Goal: Information Seeking & Learning: Compare options

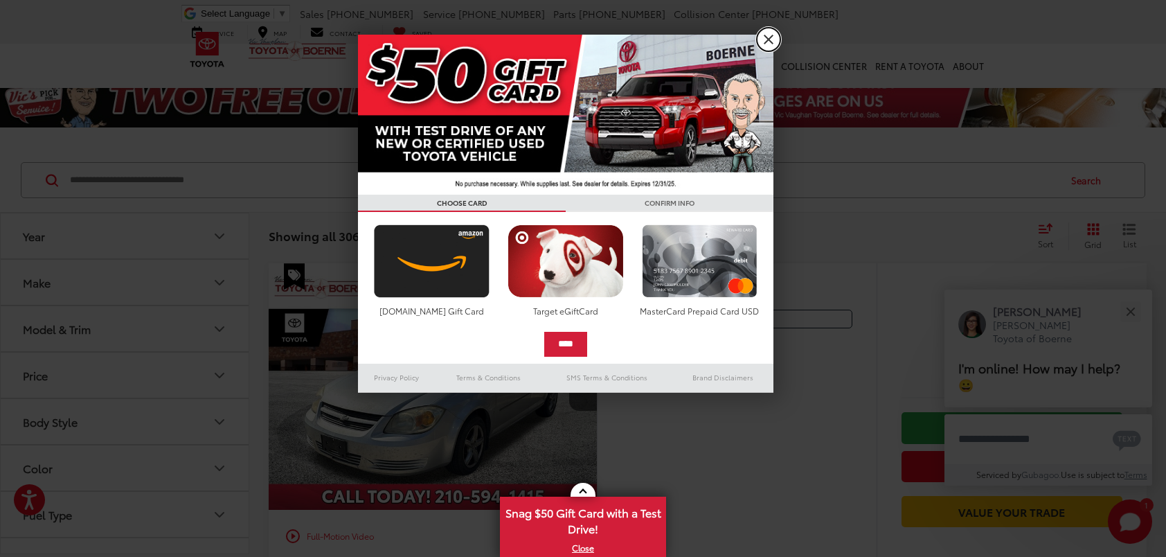
drag, startPoint x: 766, startPoint y: 42, endPoint x: 572, endPoint y: 42, distance: 193.8
click at [766, 42] on link "X" at bounding box center [769, 40] width 24 height 24
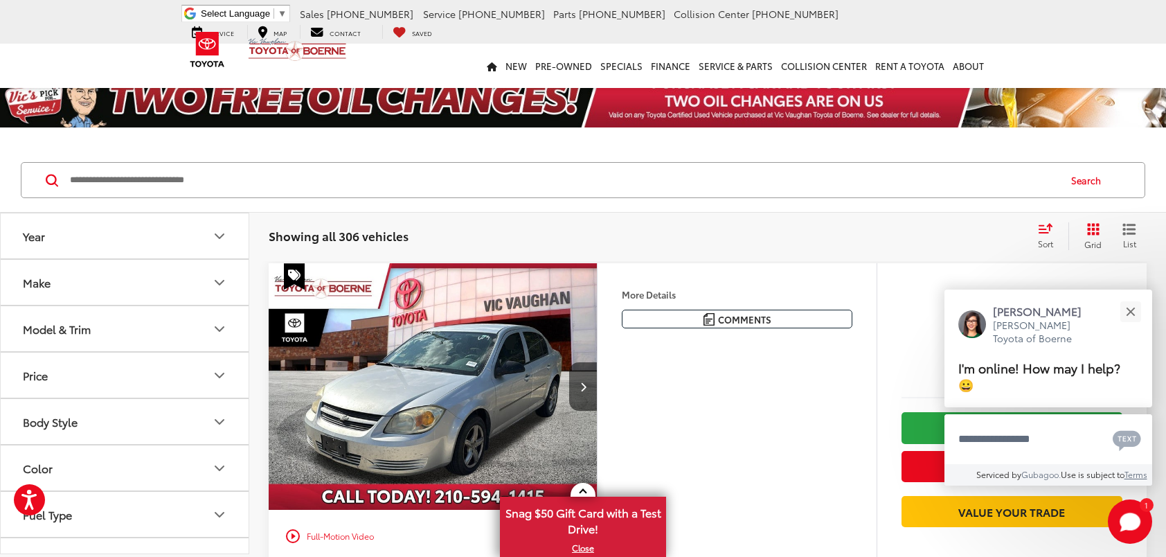
click at [180, 280] on button "Make" at bounding box center [125, 282] width 249 height 45
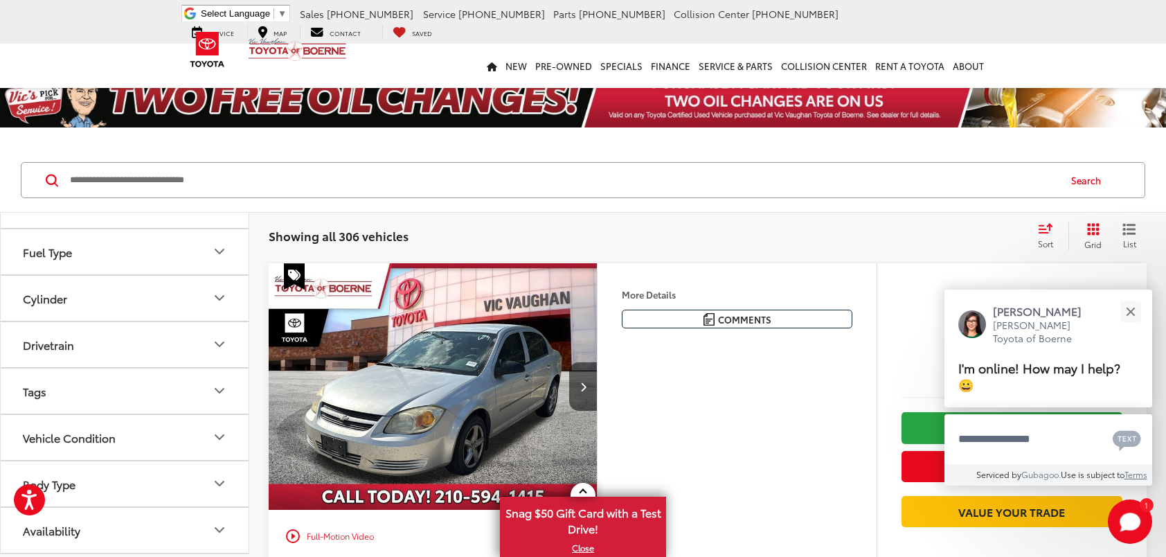
scroll to position [485, 0]
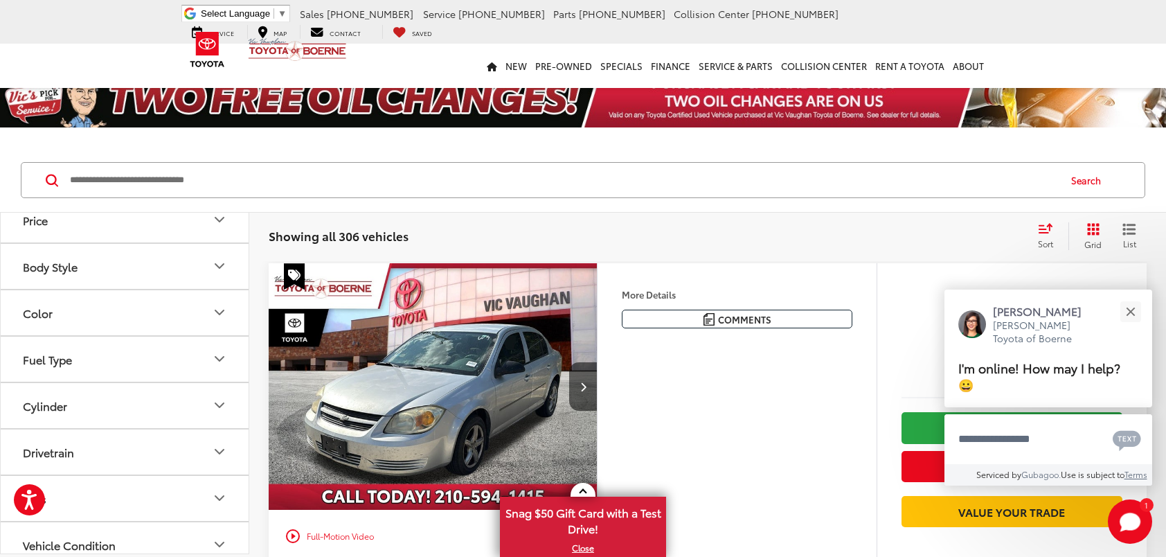
click at [125, 103] on img at bounding box center [125, 103] width 0 height 0
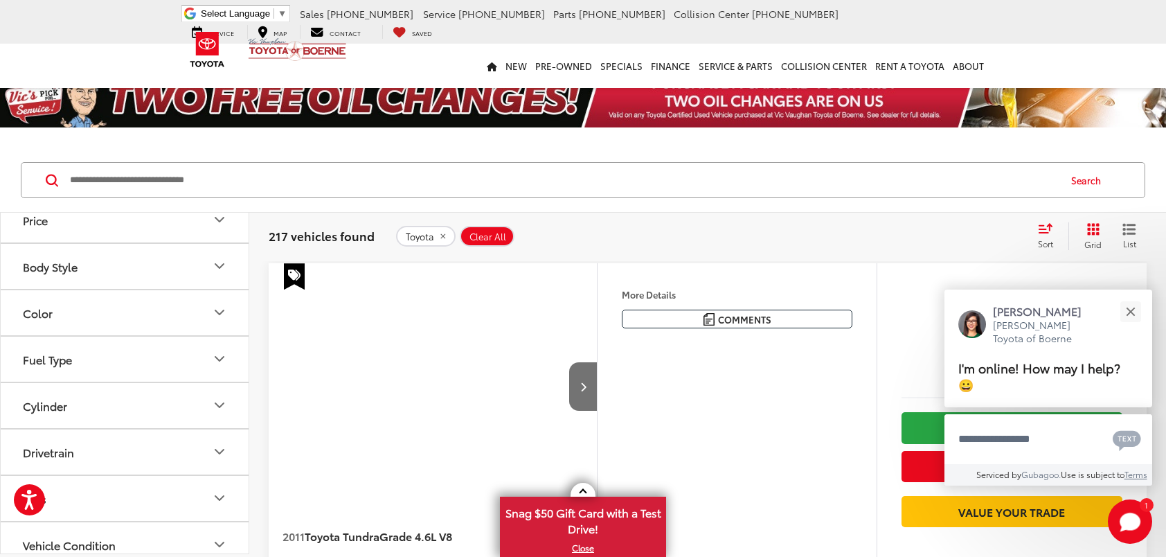
click at [159, 196] on button "Model & Trim" at bounding box center [125, 173] width 249 height 45
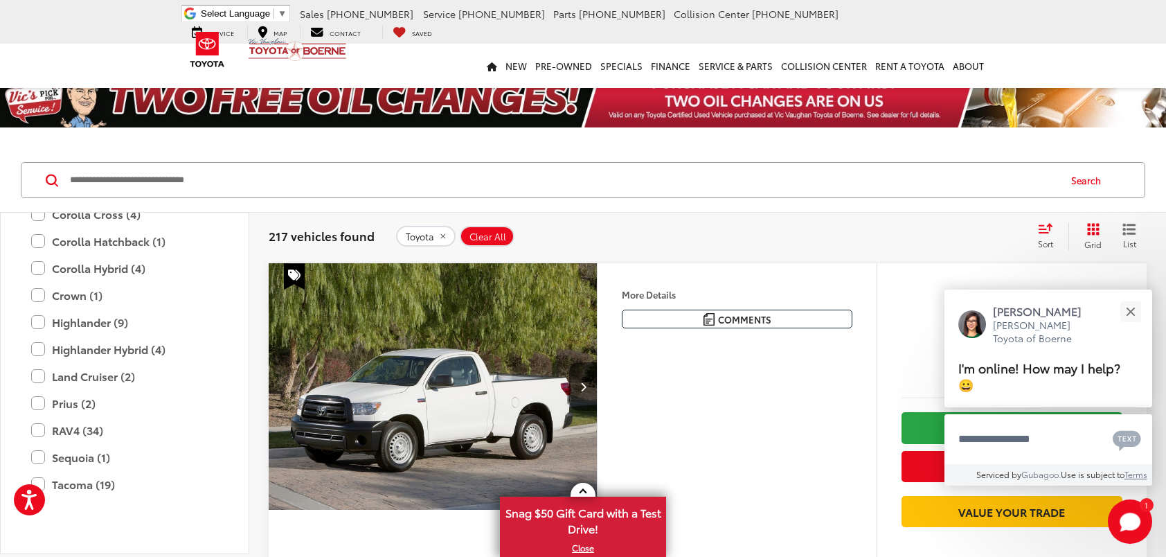
scroll to position [807, 0]
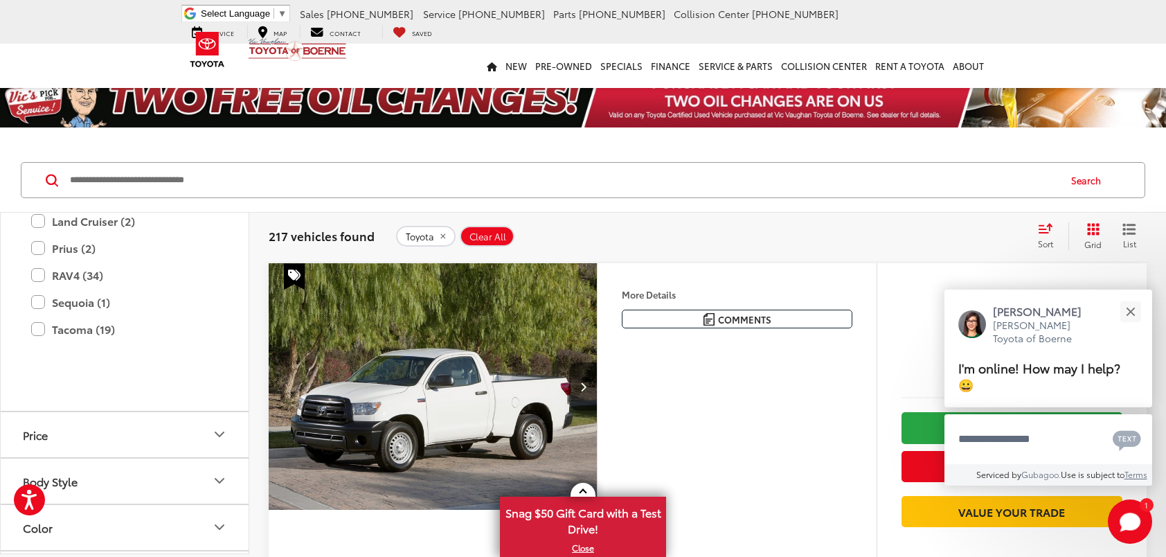
click at [93, 179] on label "Highlander (9)" at bounding box center [124, 167] width 187 height 24
